Goal: Task Accomplishment & Management: Use online tool/utility

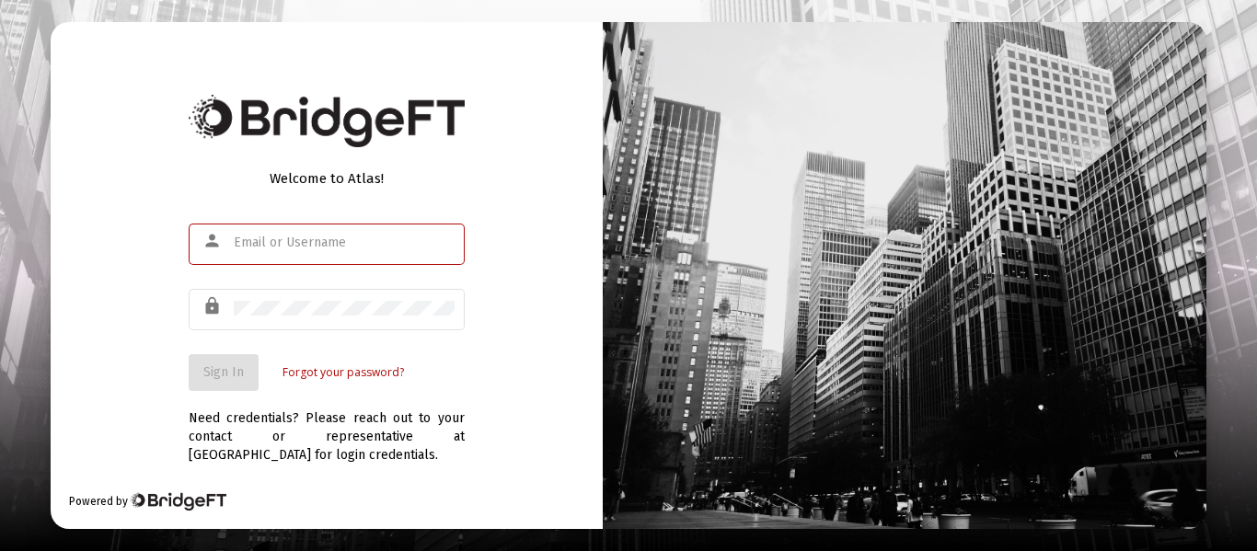
type input "[EMAIL_ADDRESS][DOMAIN_NAME]"
click at [238, 357] on button "Sign In" at bounding box center [224, 372] width 70 height 37
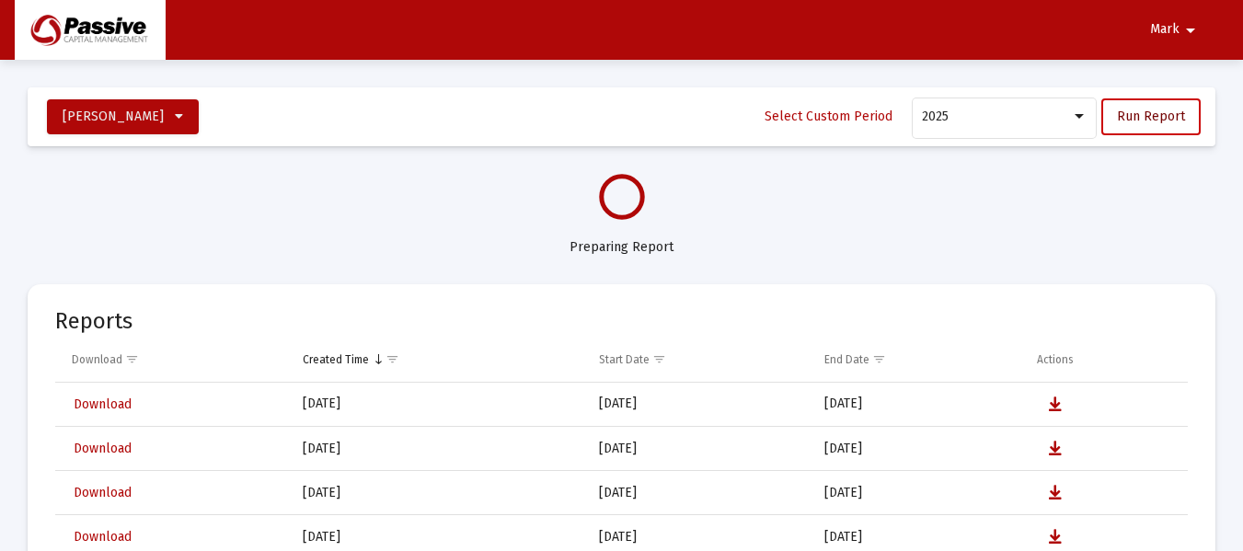
click at [1110, 115] on button "Run Report" at bounding box center [1150, 116] width 99 height 37
select select "View all"
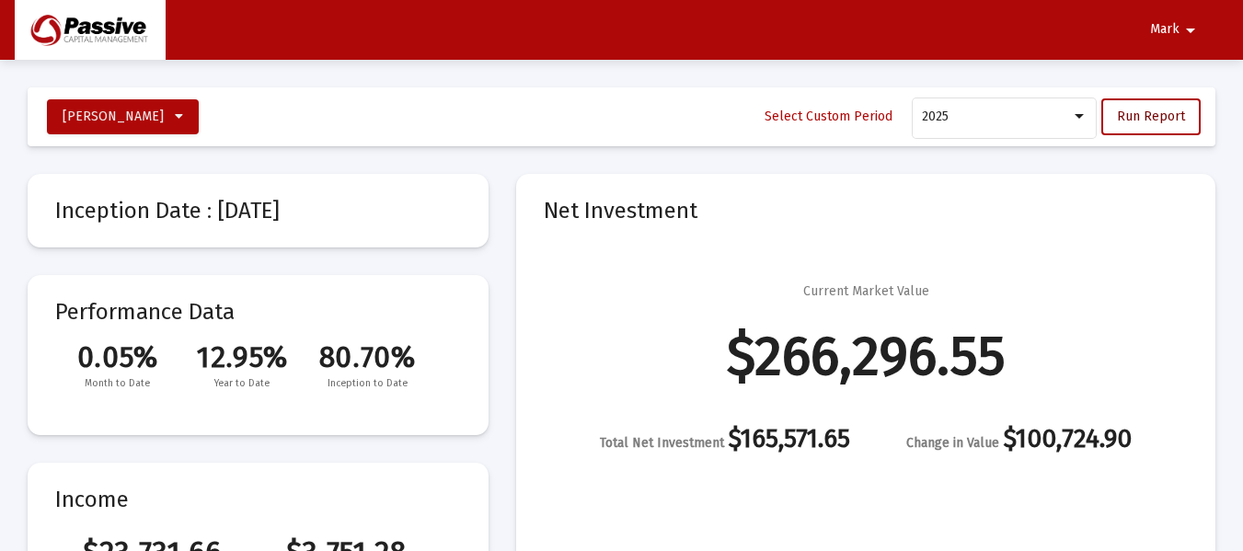
scroll to position [92, 0]
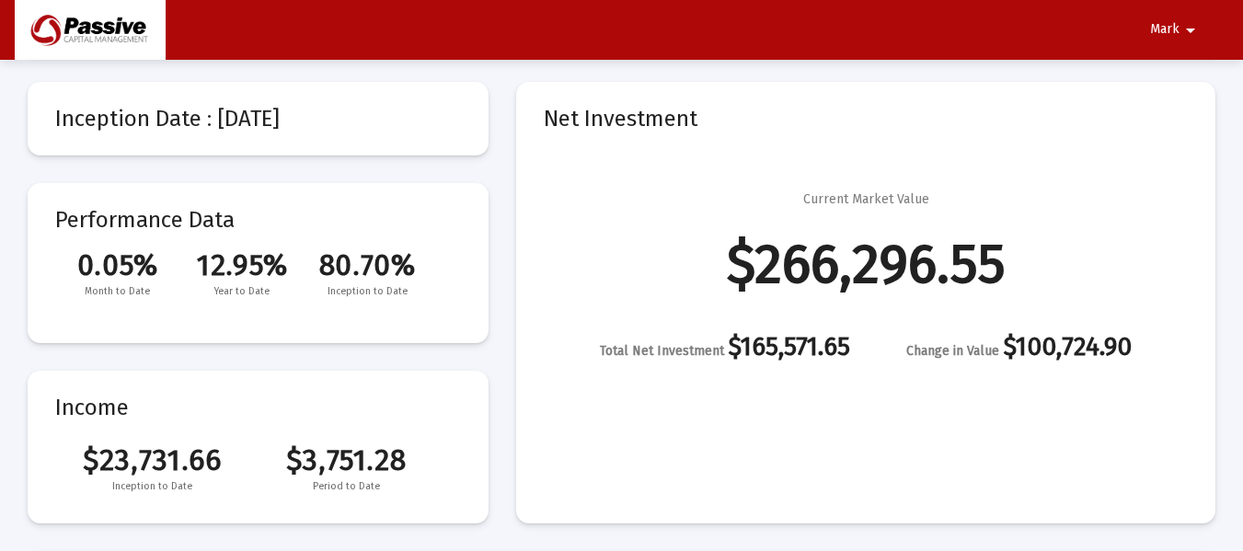
click at [1169, 35] on span "Mark" at bounding box center [1164, 30] width 29 height 16
click at [1082, 22] on div at bounding box center [621, 275] width 1243 height 551
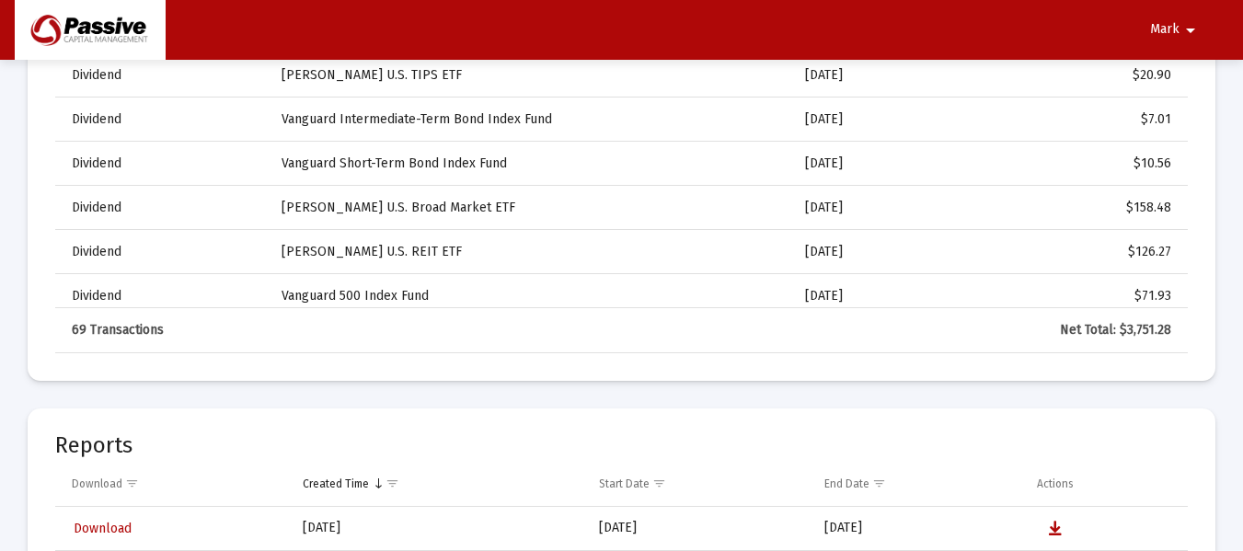
scroll to position [4231, 0]
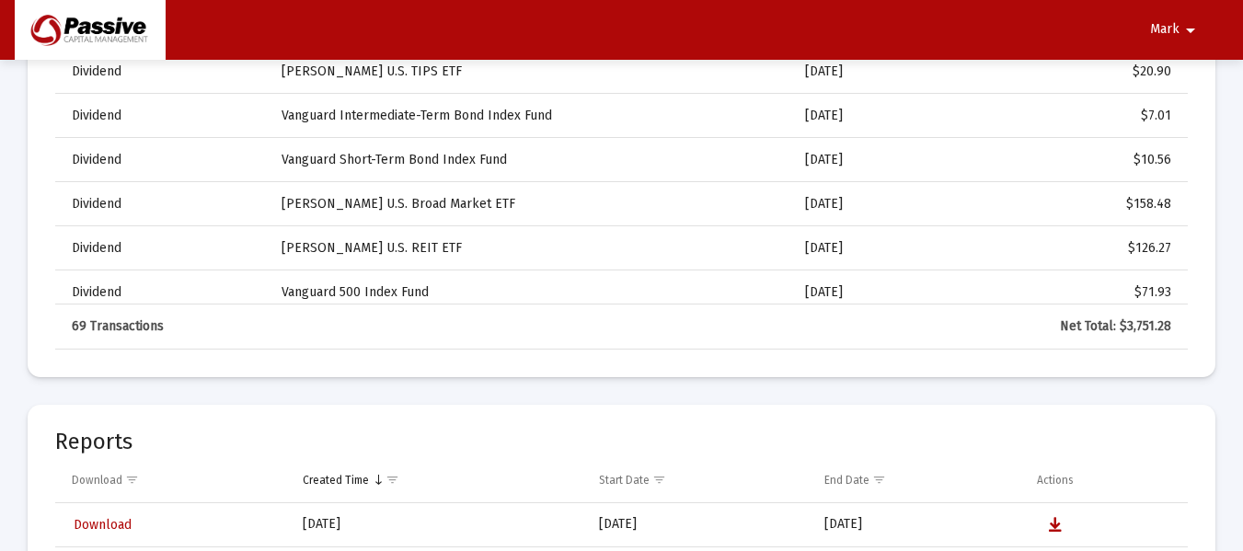
click at [1186, 15] on mat-icon "arrow_drop_down" at bounding box center [1190, 30] width 22 height 37
click at [1205, 84] on button "Logout" at bounding box center [1180, 78] width 103 height 44
